Goal: Transaction & Acquisition: Download file/media

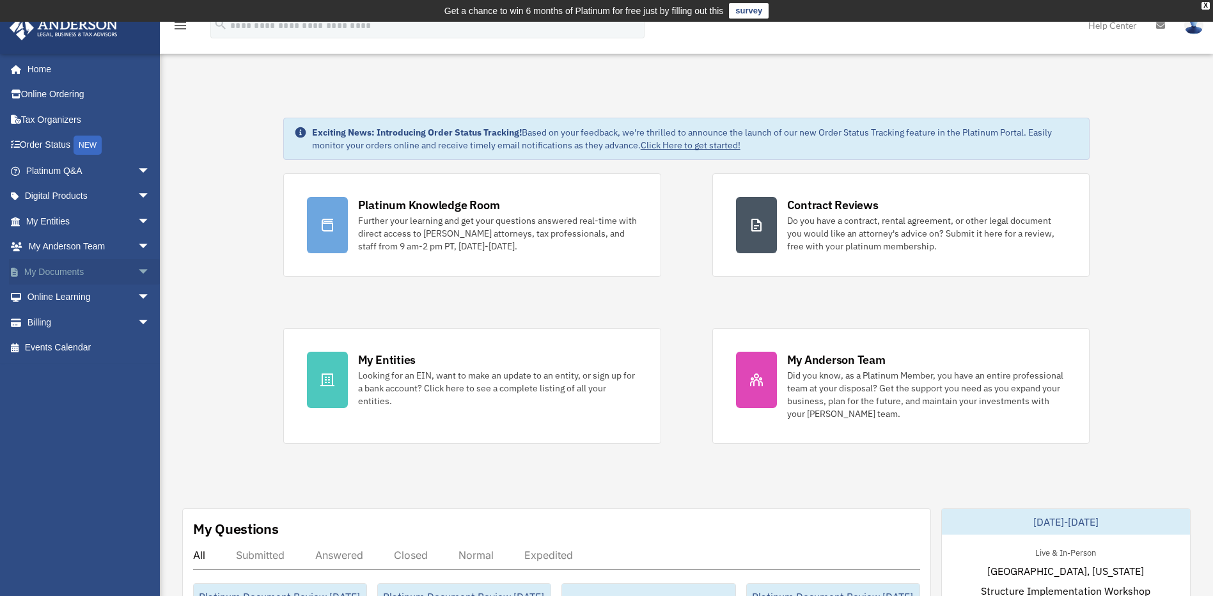
click at [137, 272] on span "arrow_drop_down" at bounding box center [150, 272] width 26 height 26
click at [89, 300] on link "Box" at bounding box center [93, 297] width 151 height 26
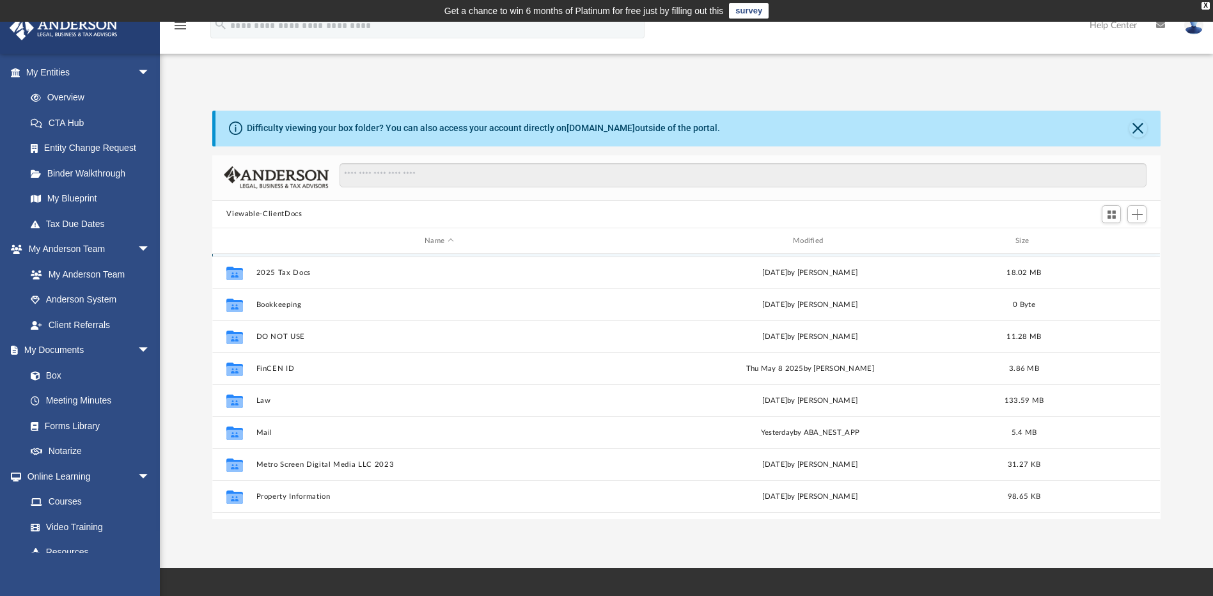
scroll to position [149, 0]
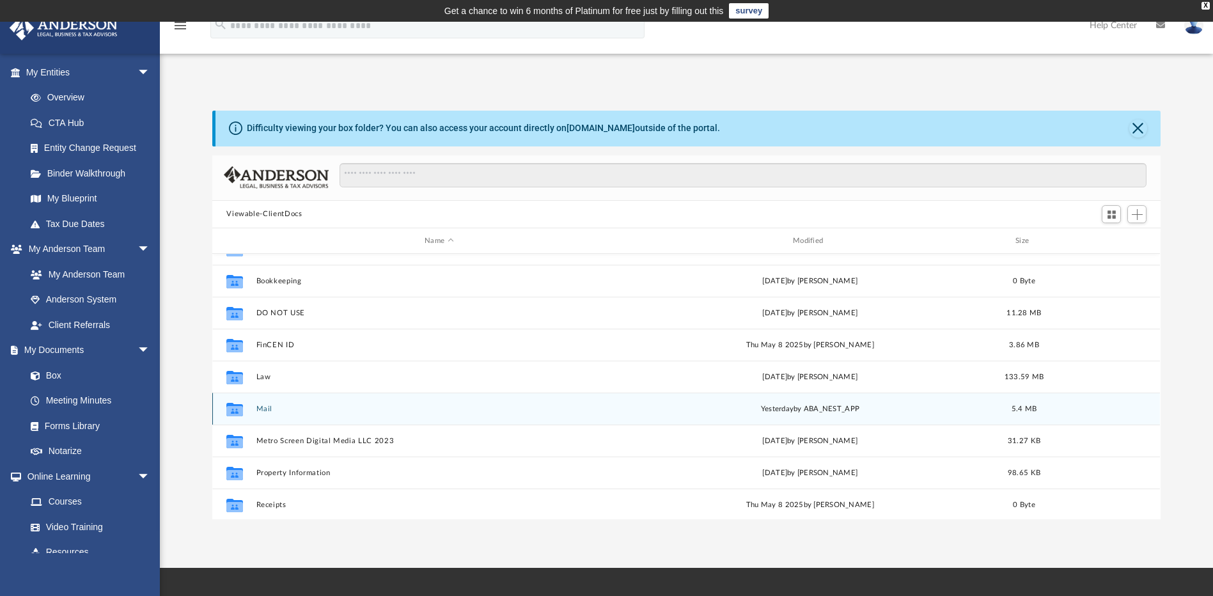
click at [359, 415] on div "Collaborated Folder Mail [DATE] by ABA_NEST_APP 5.4 MB" at bounding box center [685, 408] width 947 height 32
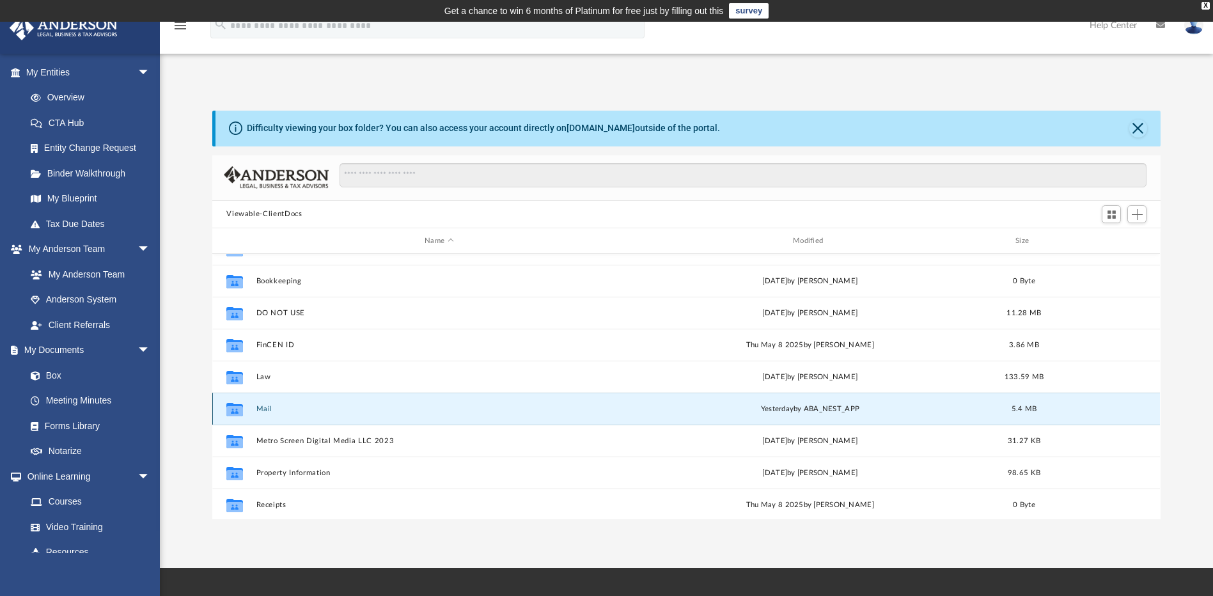
click at [352, 410] on button "Mail" at bounding box center [439, 409] width 366 height 8
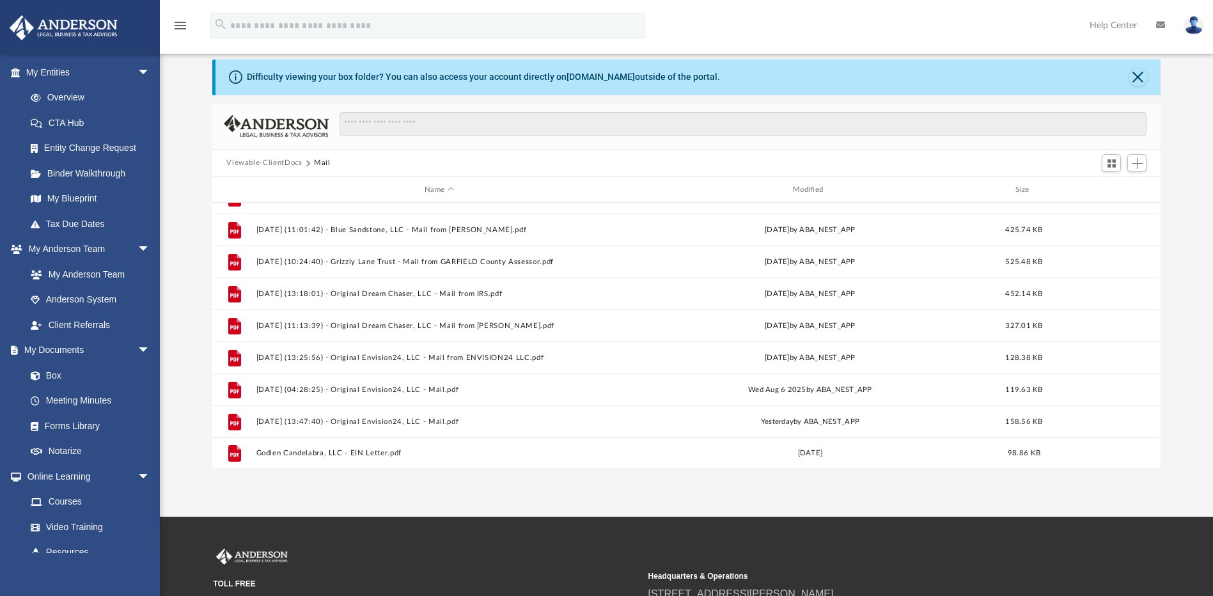
scroll to position [183, 0]
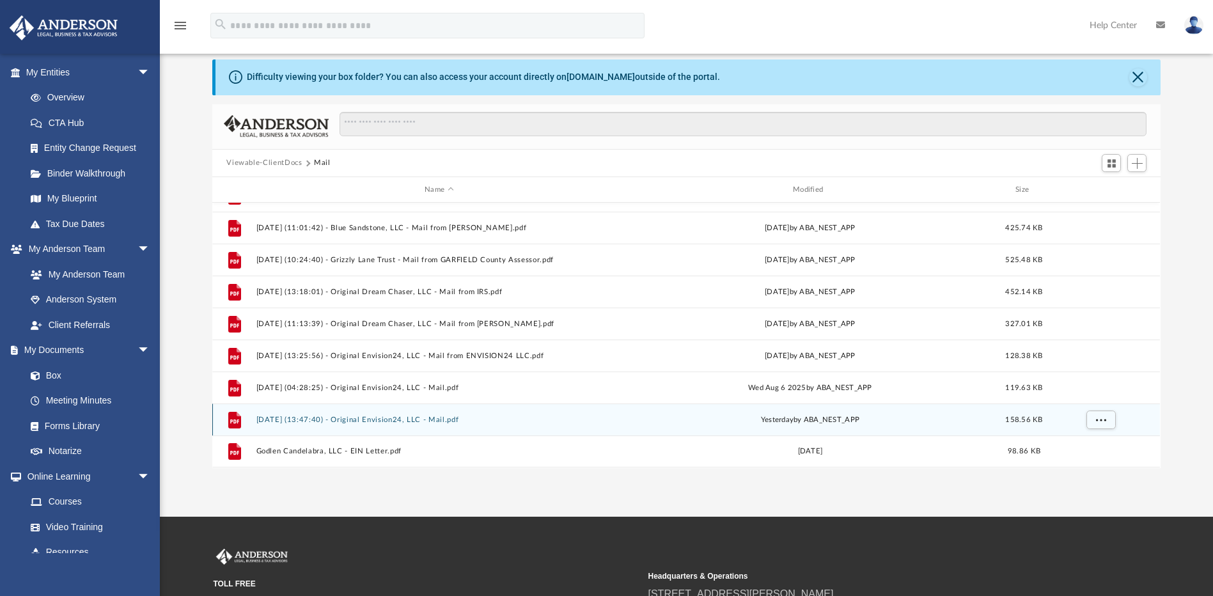
click at [669, 411] on div "File [DATE] (13:47:40) - Original Envision24, LLC - Mail.pdf [DATE] by ABA_NEST…" at bounding box center [685, 419] width 947 height 32
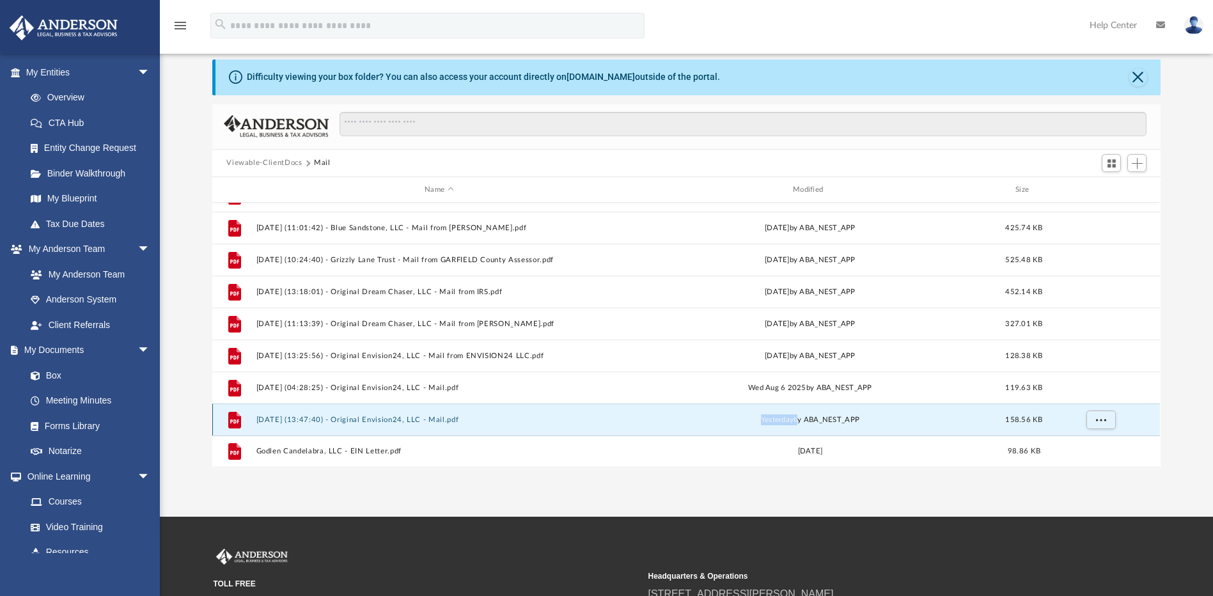
click at [669, 411] on div "File [DATE] (13:47:40) - Original Envision24, LLC - Mail.pdf [DATE] by ABA_NEST…" at bounding box center [685, 419] width 947 height 32
click at [247, 424] on div "File" at bounding box center [235, 420] width 32 height 20
click at [309, 421] on button "[DATE] (13:47:40) - Original Envision24, LLC - Mail.pdf" at bounding box center [439, 419] width 366 height 8
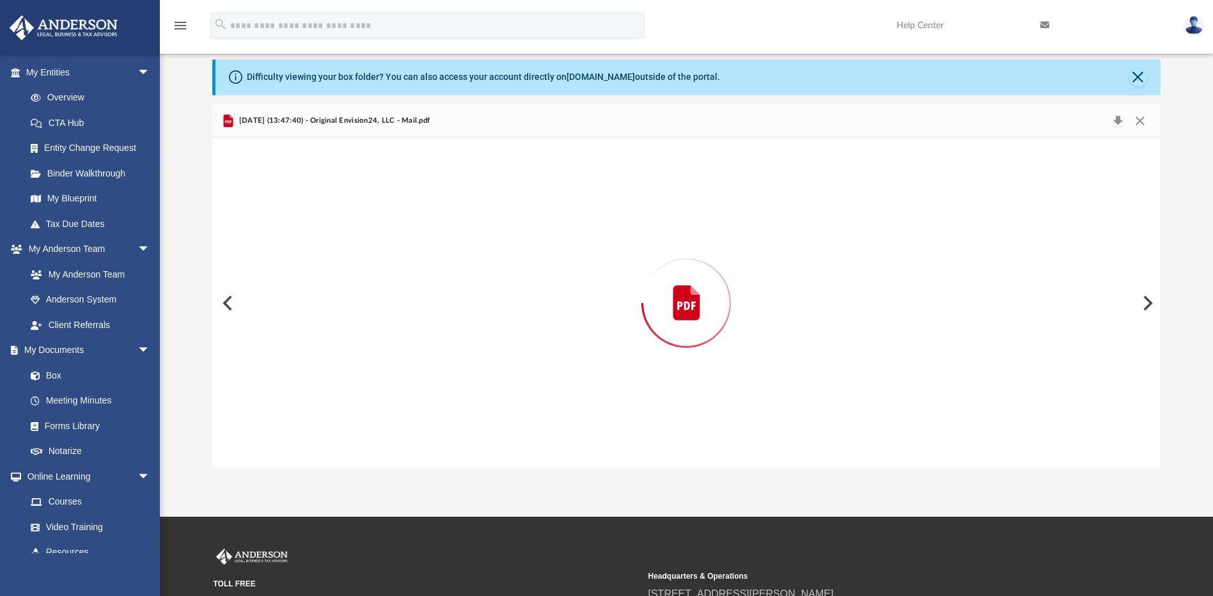
click at [311, 421] on div "Preview" at bounding box center [685, 302] width 947 height 330
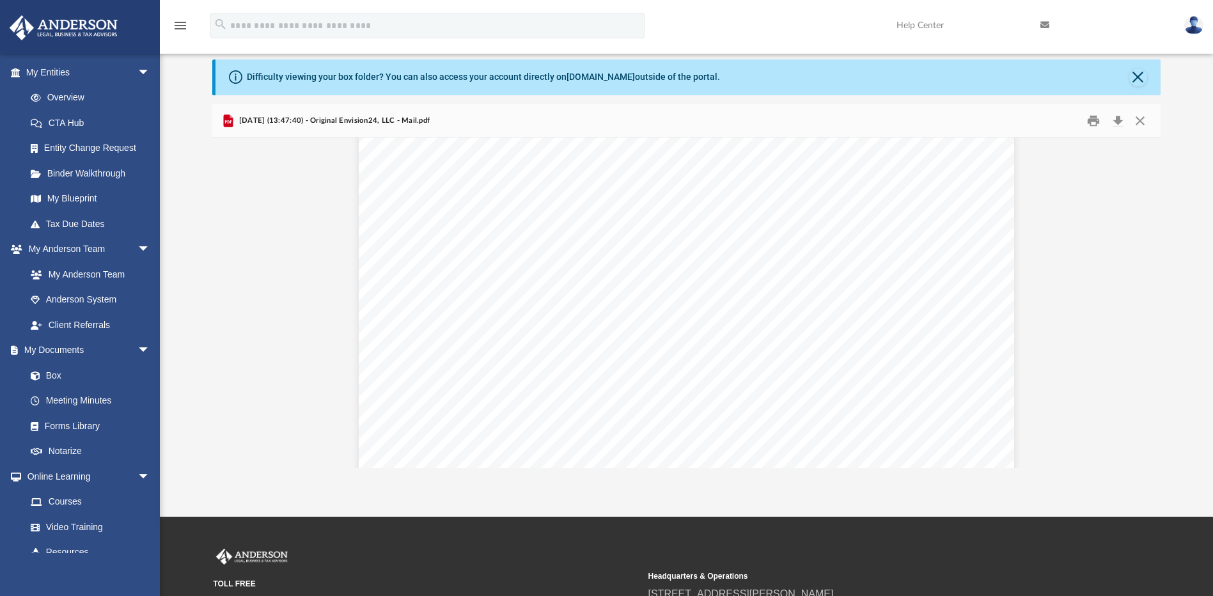
scroll to position [596, 0]
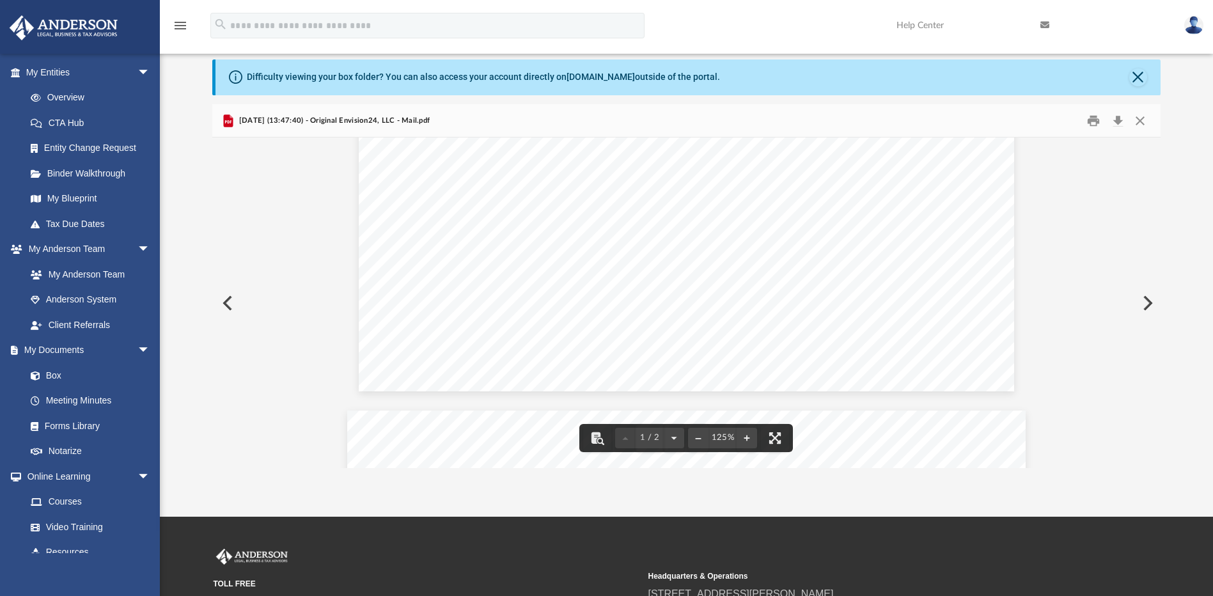
drag, startPoint x: 743, startPoint y: 291, endPoint x: 782, endPoint y: 291, distance: 39.0
drag, startPoint x: 747, startPoint y: 290, endPoint x: 837, endPoint y: 294, distance: 90.2
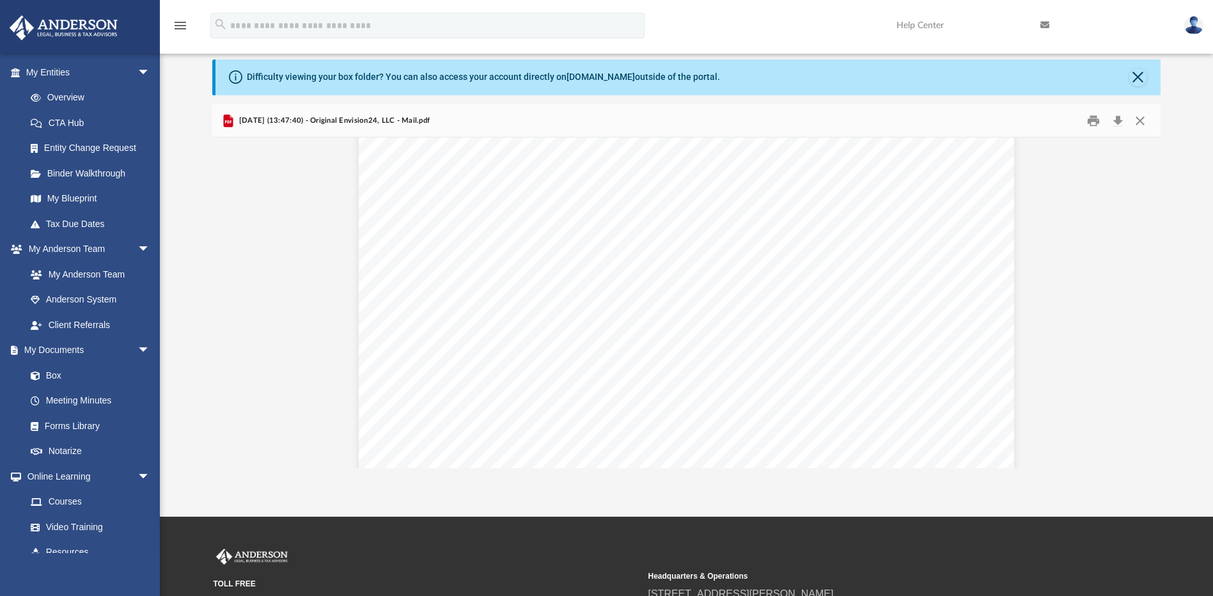
scroll to position [447, 0]
click at [818, 440] on div "Page 1" at bounding box center [686, 120] width 655 height 840
drag, startPoint x: 1020, startPoint y: 382, endPoint x: 1044, endPoint y: 326, distance: 61.5
click at [1021, 382] on div "Document Viewer" at bounding box center [685, 279] width 947 height 1179
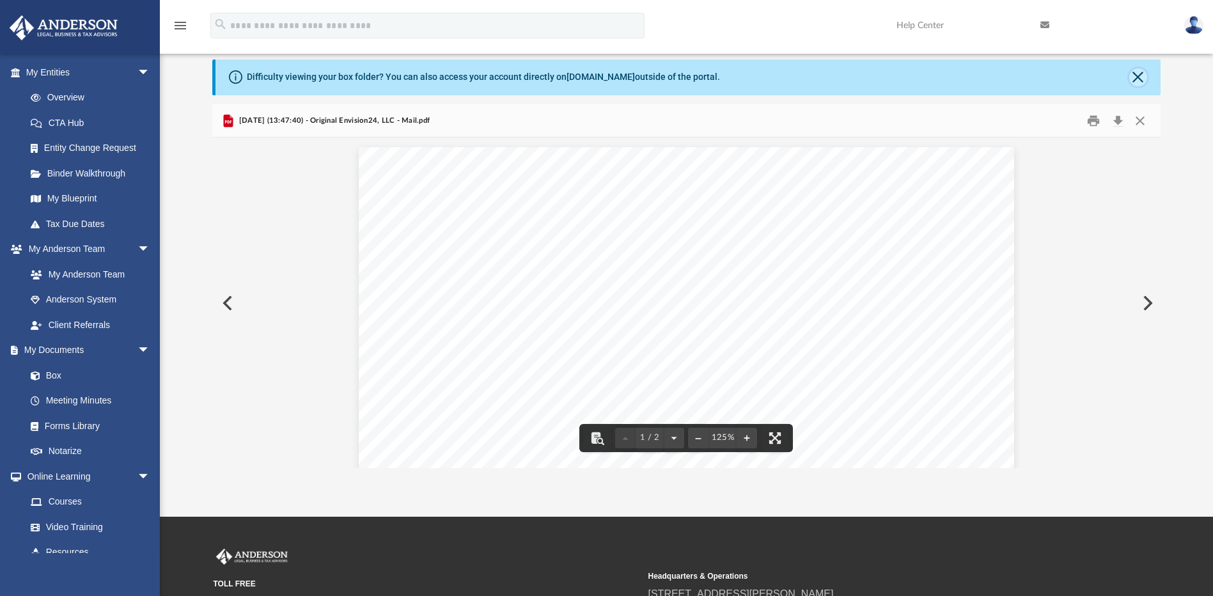
click at [1136, 75] on button "Close" at bounding box center [1138, 77] width 18 height 18
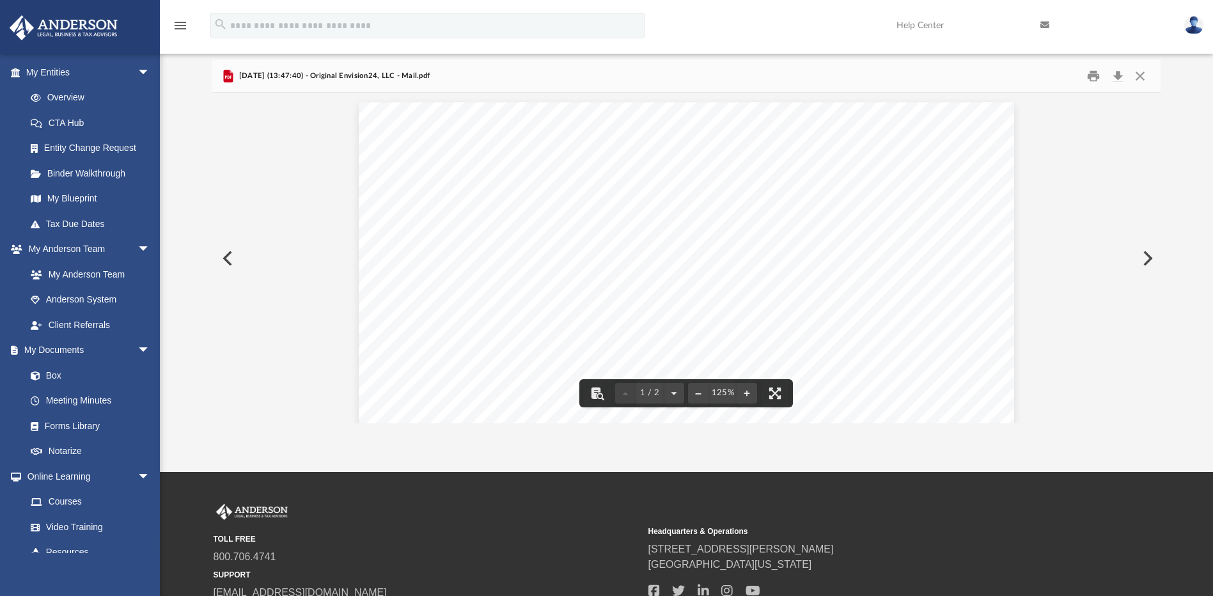
click at [1142, 261] on button "Preview" at bounding box center [1146, 258] width 28 height 36
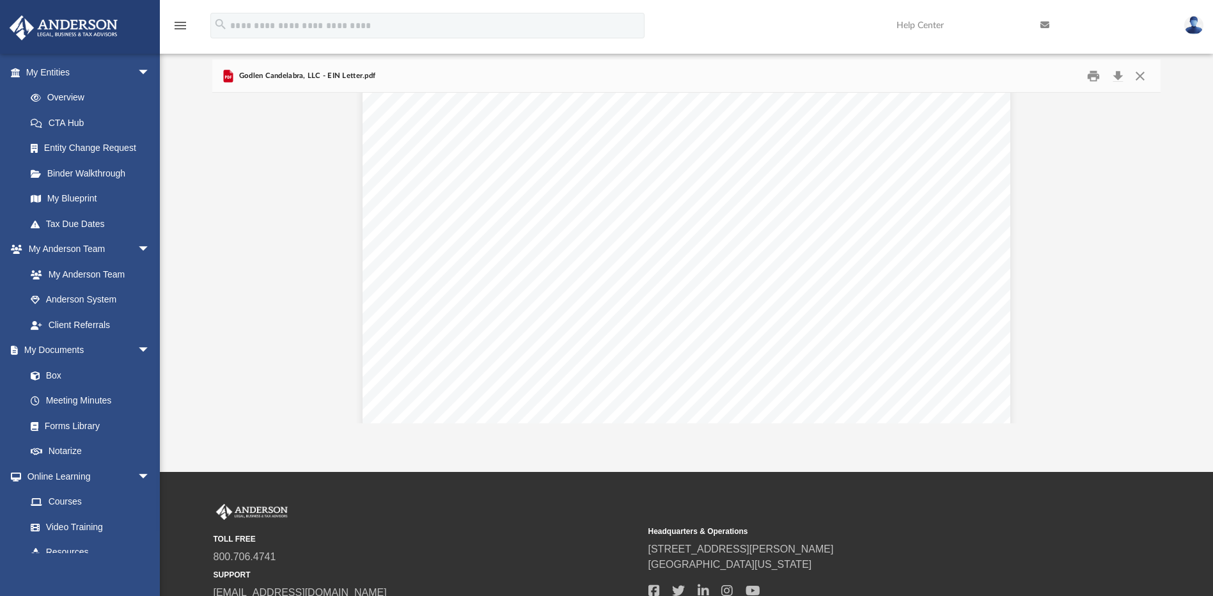
scroll to position [149, 0]
